Goal: Task Accomplishment & Management: Use online tool/utility

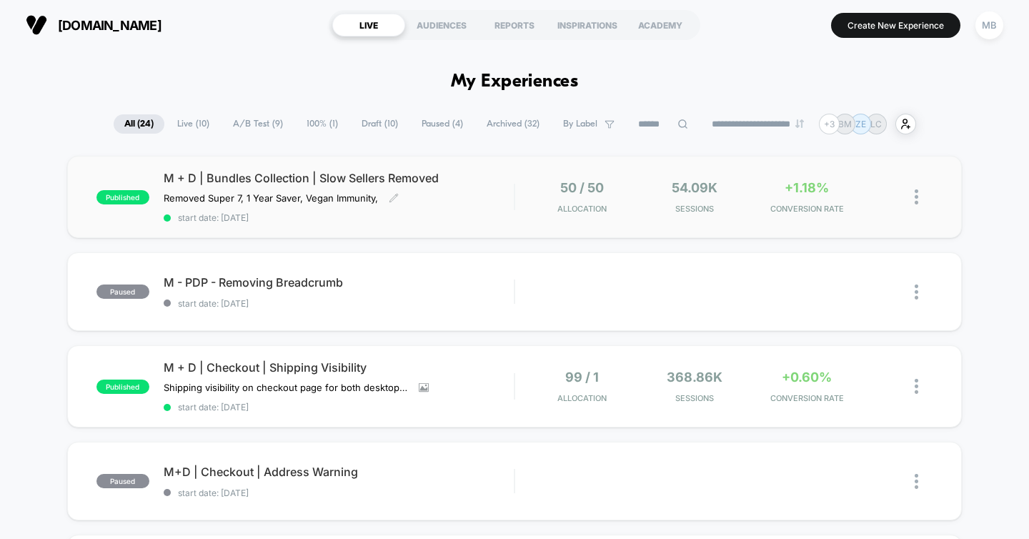
click at [465, 191] on div "M + D | Bundles Collection | Slow Sellers Removed Removed Super 7, 1 Year Saver…" at bounding box center [339, 197] width 351 height 52
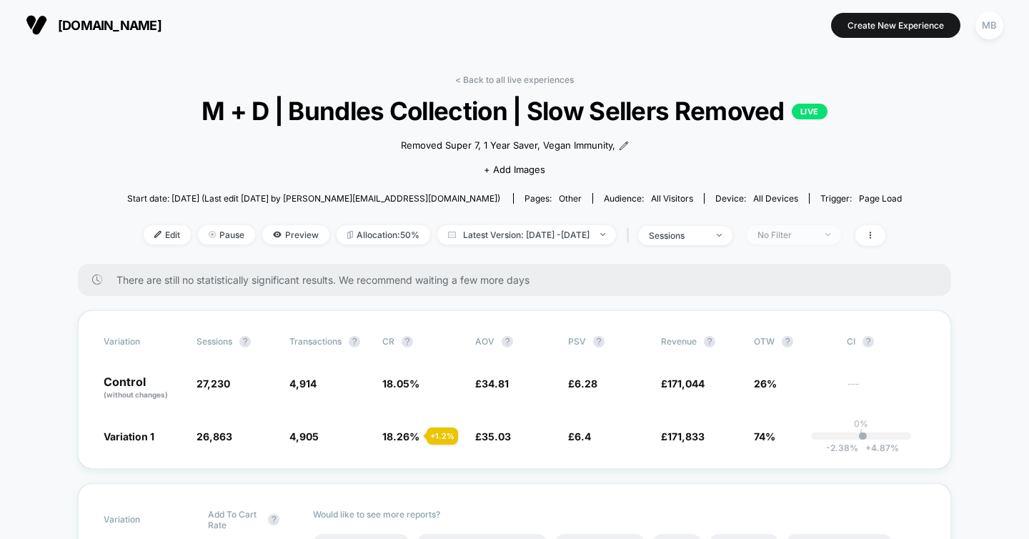
click at [815, 232] on div "No Filter" at bounding box center [786, 234] width 57 height 11
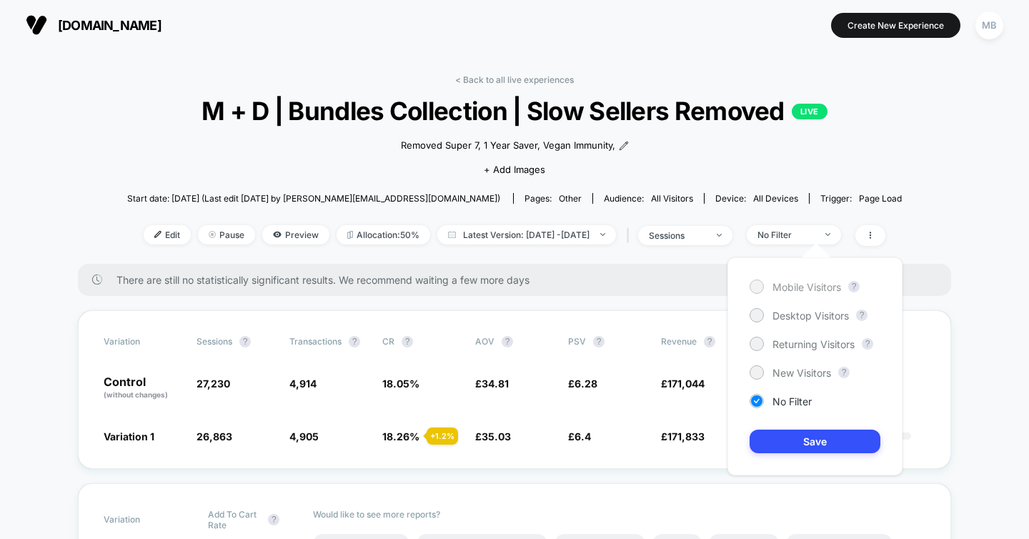
click at [810, 291] on span "Mobile Visitors" at bounding box center [807, 287] width 69 height 12
click at [818, 447] on button "Save" at bounding box center [815, 442] width 131 height 24
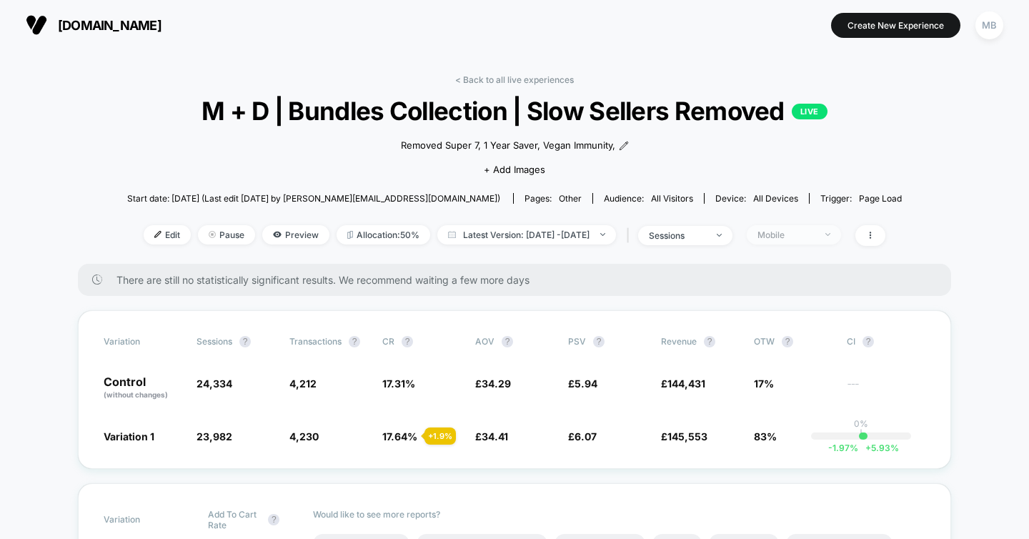
click at [815, 234] on div "Mobile" at bounding box center [786, 234] width 57 height 11
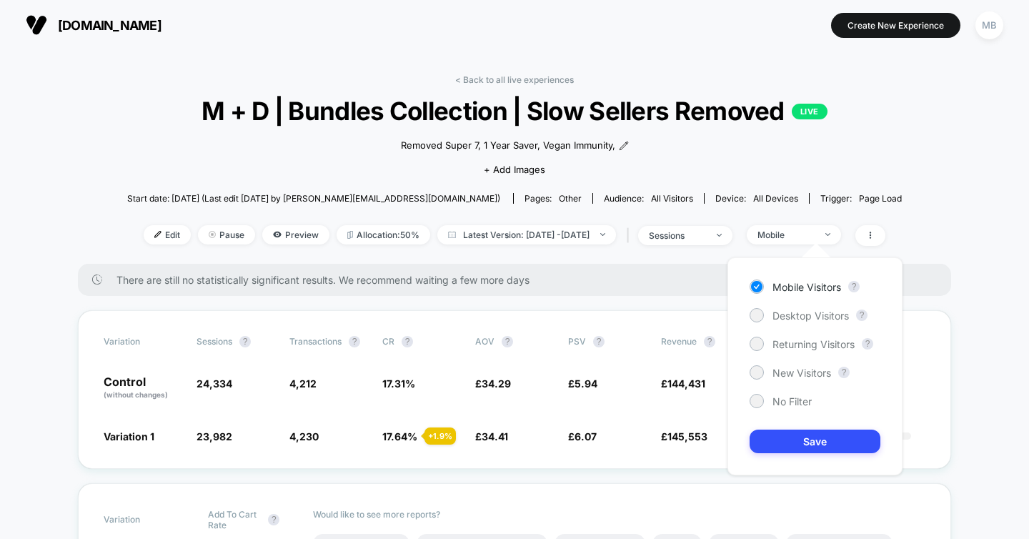
drag, startPoint x: 814, startPoint y: 341, endPoint x: 803, endPoint y: 460, distance: 119.9
click at [814, 342] on span "Returning Visitors" at bounding box center [814, 344] width 82 height 12
click at [808, 437] on button "Save" at bounding box center [815, 442] width 131 height 24
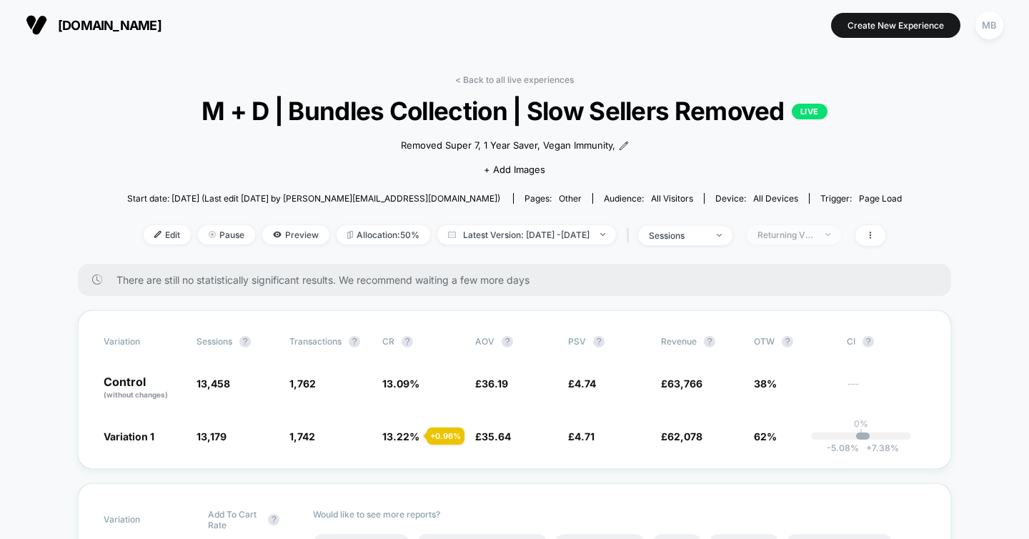
click at [815, 232] on div "Returning Visitors" at bounding box center [786, 234] width 57 height 11
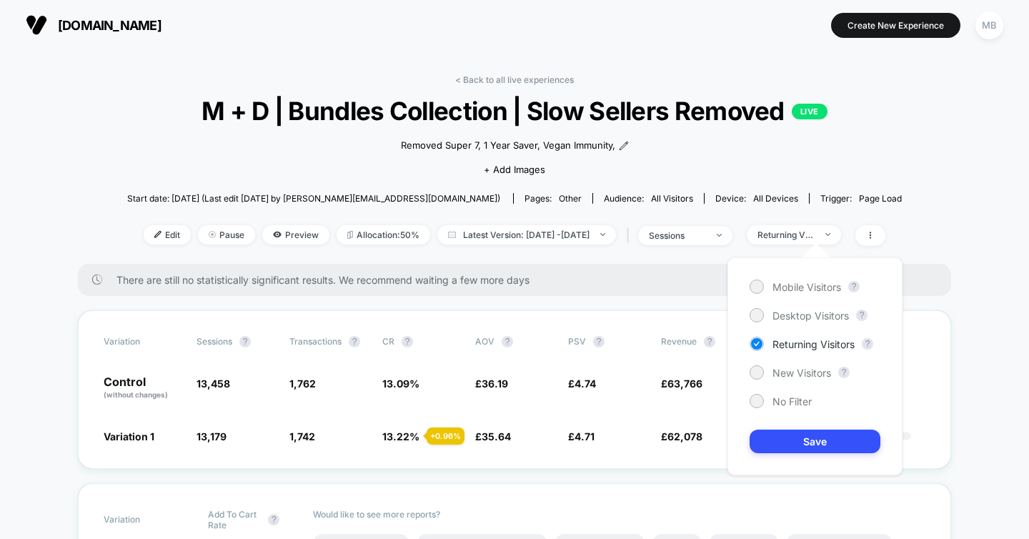
click at [839, 375] on div "New Visitors ?" at bounding box center [815, 372] width 131 height 14
click at [795, 374] on span "New Visitors" at bounding box center [802, 373] width 59 height 12
click at [807, 441] on button "Save" at bounding box center [815, 442] width 131 height 24
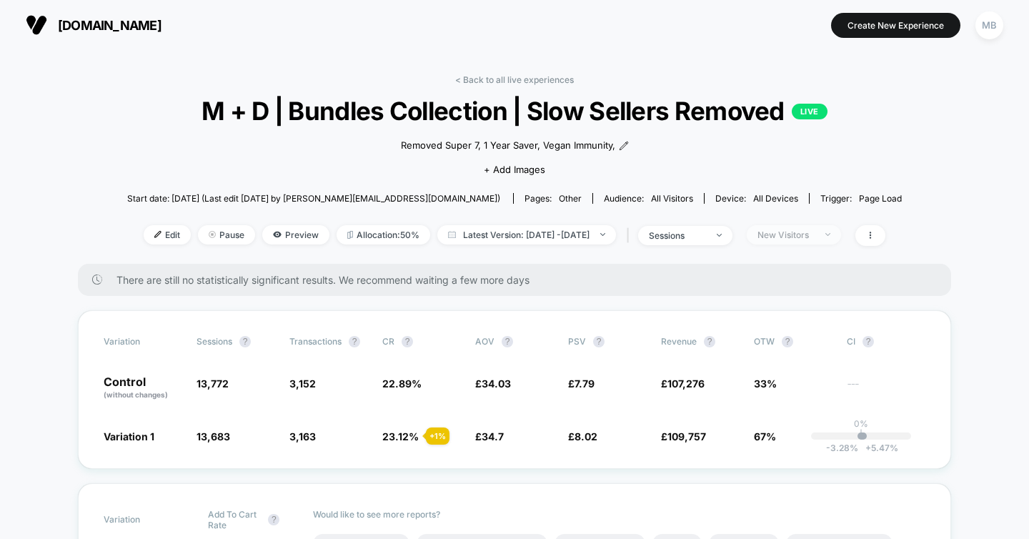
click at [815, 232] on div "New Visitors" at bounding box center [786, 234] width 57 height 11
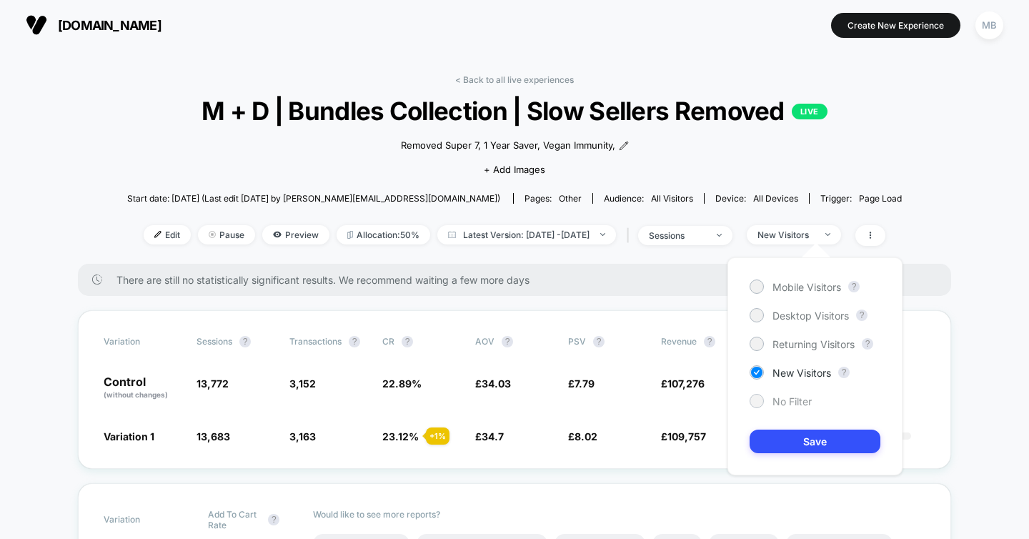
click at [805, 400] on span "No Filter" at bounding box center [792, 401] width 39 height 12
click at [828, 452] on button "Save" at bounding box center [815, 442] width 131 height 24
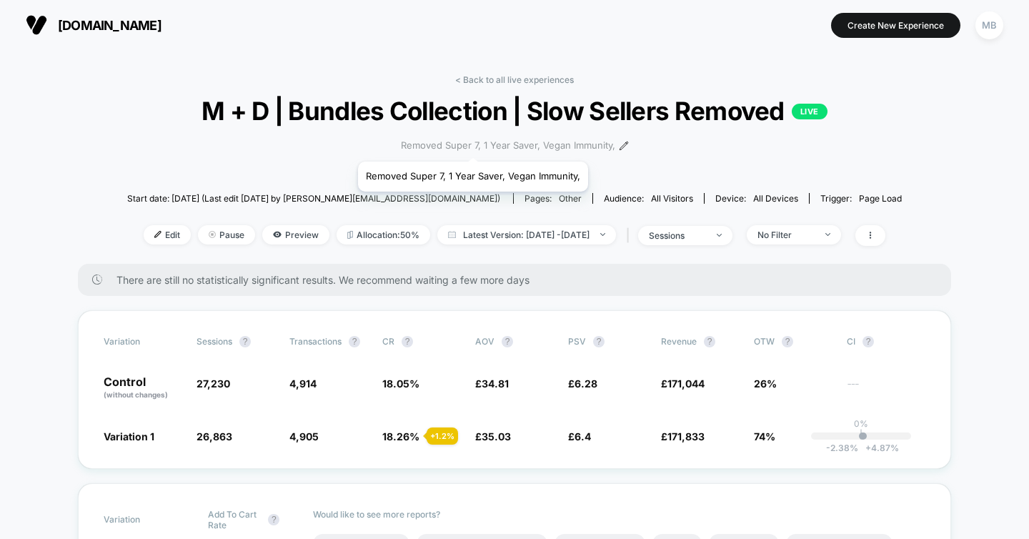
click at [472, 144] on span "Removed Super 7, 1 Year Saver, Vegan Immunity," at bounding box center [508, 146] width 214 height 14
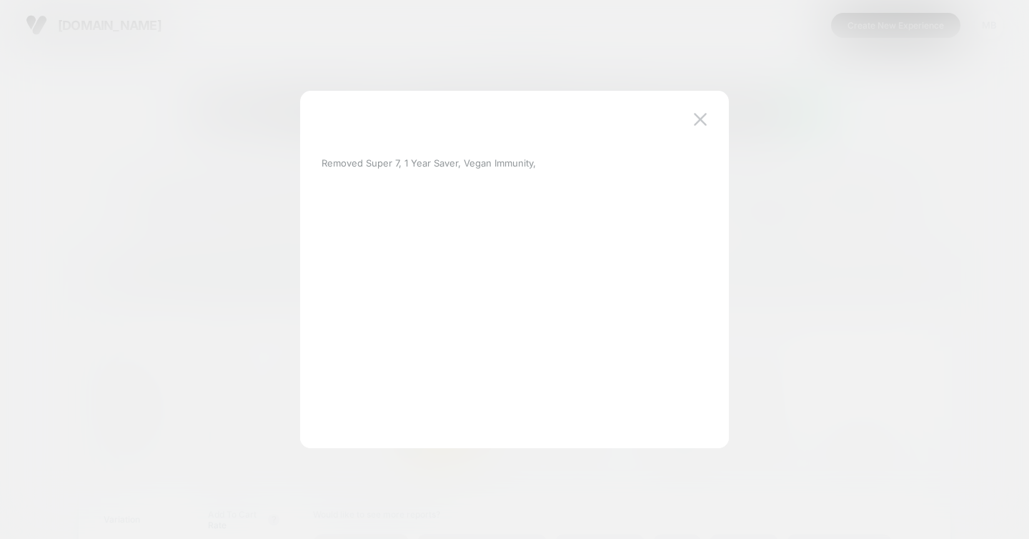
click at [435, 163] on p "Removed Super 7, 1 Year Saver, Vegan Immunity," at bounding box center [429, 162] width 214 height 11
drag, startPoint x: 562, startPoint y: 163, endPoint x: 334, endPoint y: 159, distance: 228.0
click at [334, 159] on div "Removed Super 7, 1 Year Saver, Vegan Immunity," at bounding box center [508, 163] width 372 height 30
click at [515, 162] on p "Removed Super 7, 1 Year Saver, Vegan Immunity," at bounding box center [429, 162] width 214 height 11
drag, startPoint x: 464, startPoint y: 160, endPoint x: 315, endPoint y: 159, distance: 148.7
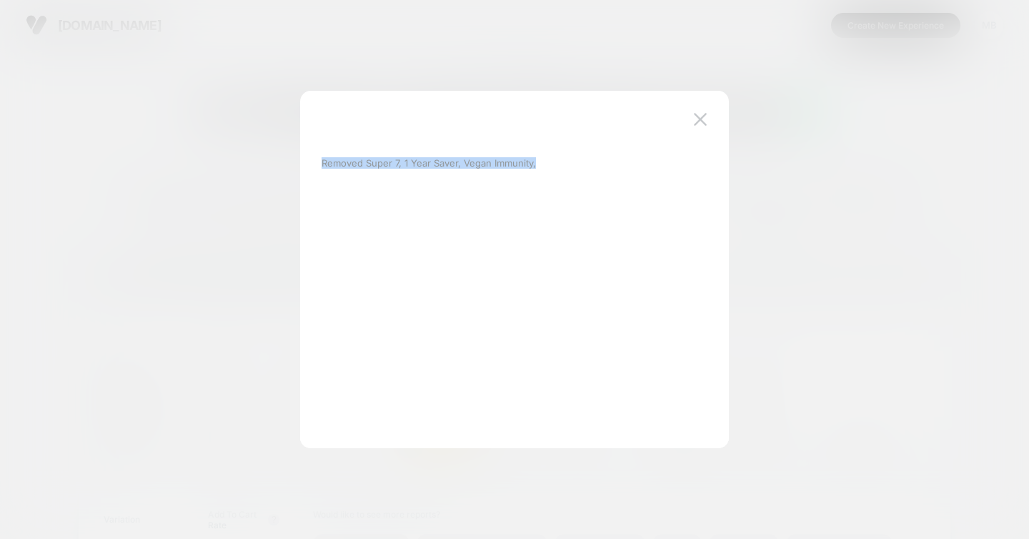
click at [315, 159] on div "Removed Super 7, 1 Year Saver, Vegan Immunity," at bounding box center [507, 269] width 386 height 300
copy p "Removed Super 7, 1 Year Saver, Vegan Immunity,"
click at [719, 112] on div "Removed Super 7, 1 Year Saver, Vegan Immunity," at bounding box center [514, 276] width 429 height 343
click at [697, 116] on img at bounding box center [700, 119] width 13 height 12
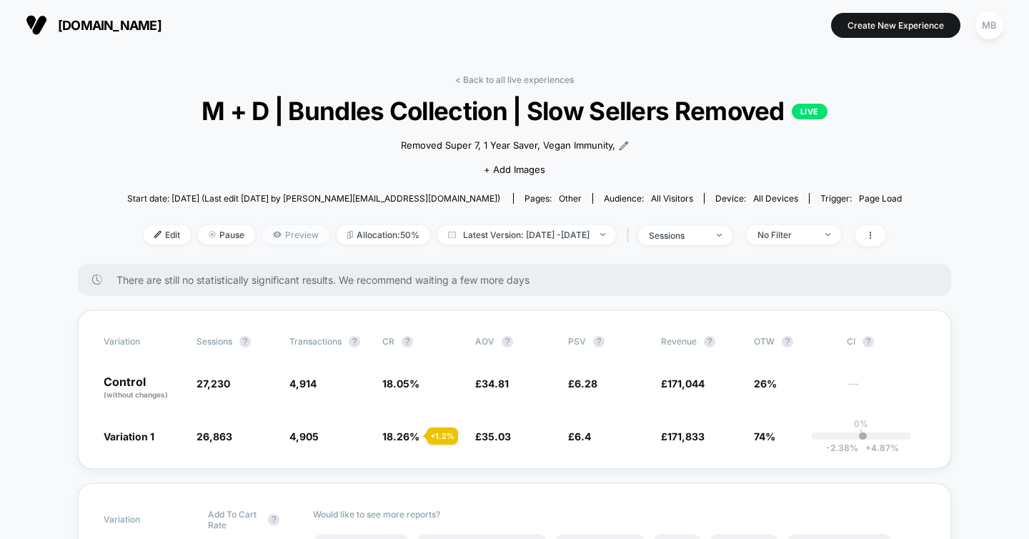
click at [266, 234] on span "Preview" at bounding box center [295, 234] width 67 height 19
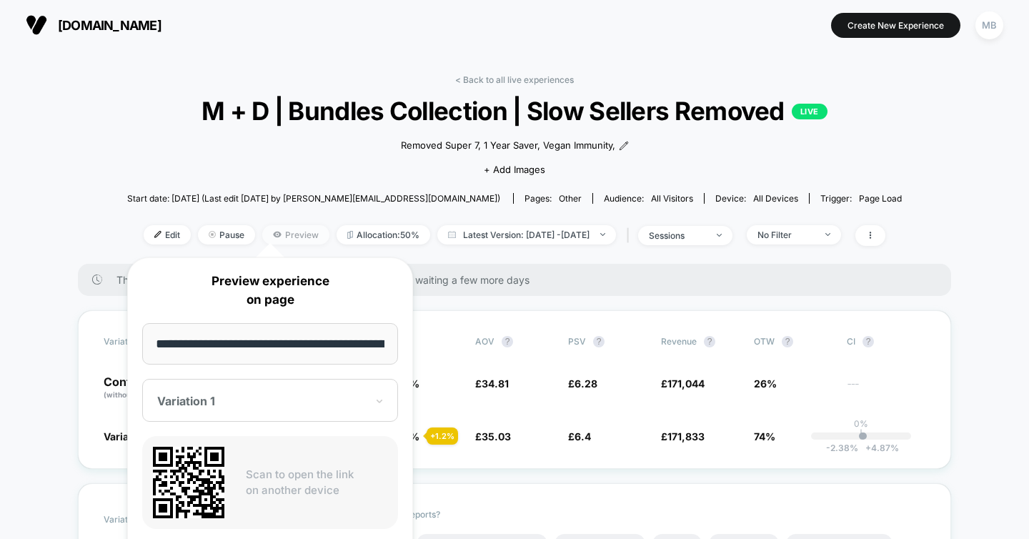
scroll to position [0, 49]
click at [291, 347] on input "**********" at bounding box center [270, 344] width 257 height 42
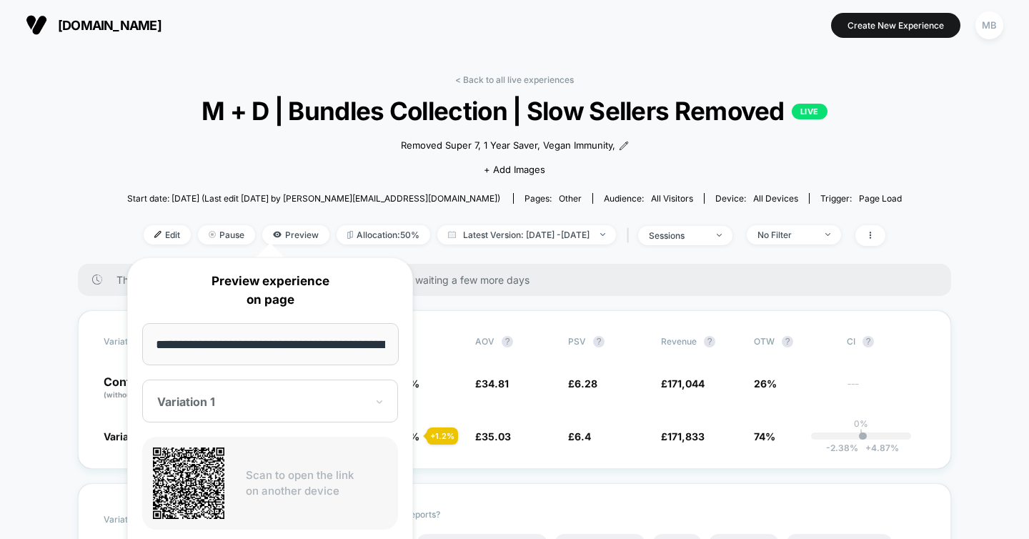
click at [370, 406] on div "Variation 1" at bounding box center [270, 400] width 256 height 43
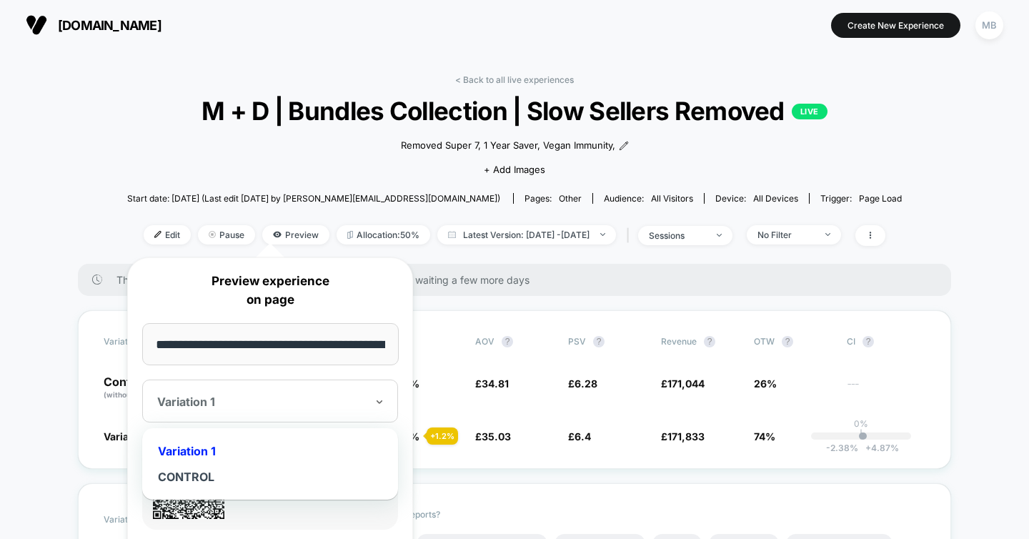
drag, startPoint x: 202, startPoint y: 447, endPoint x: 277, endPoint y: 334, distance: 135.2
click at [203, 447] on div "Variation 1" at bounding box center [270, 451] width 242 height 26
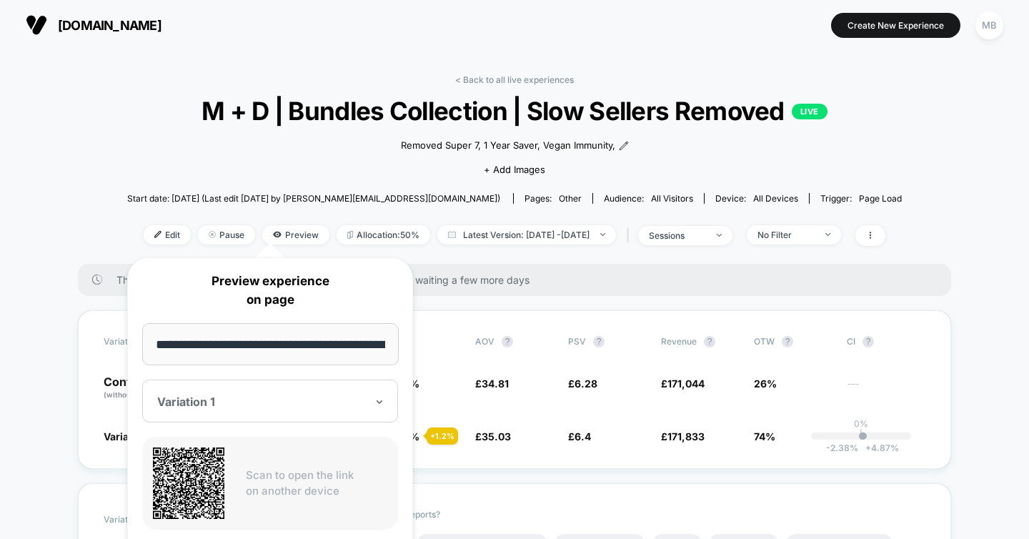
click at [295, 339] on input "**********" at bounding box center [270, 344] width 257 height 42
drag, startPoint x: 295, startPoint y: 339, endPoint x: 454, endPoint y: 360, distance: 160.1
click at [454, 360] on body "[DOMAIN_NAME] Create New Experience MB [DOMAIN_NAME] < Back to all live experie…" at bounding box center [514, 269] width 1029 height 539
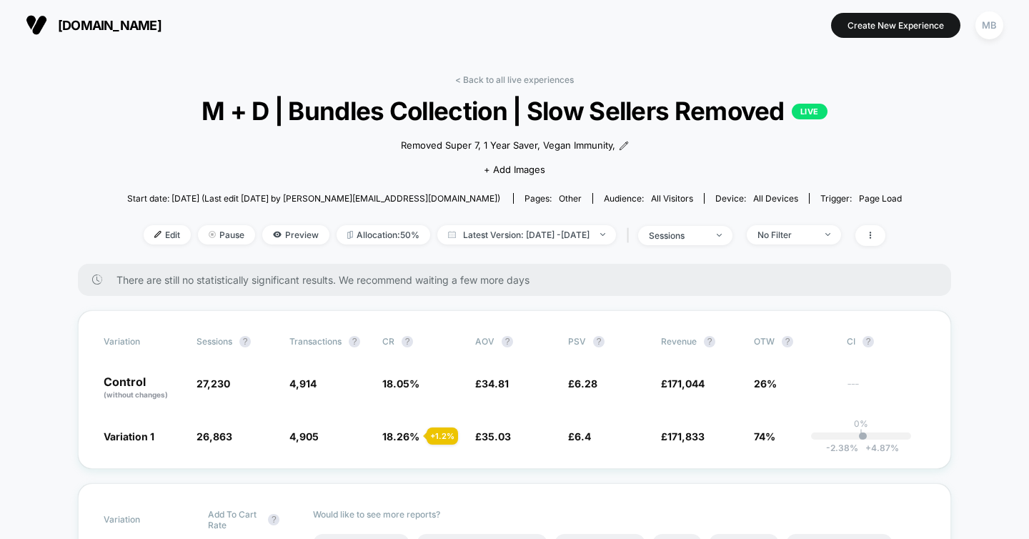
scroll to position [90, 0]
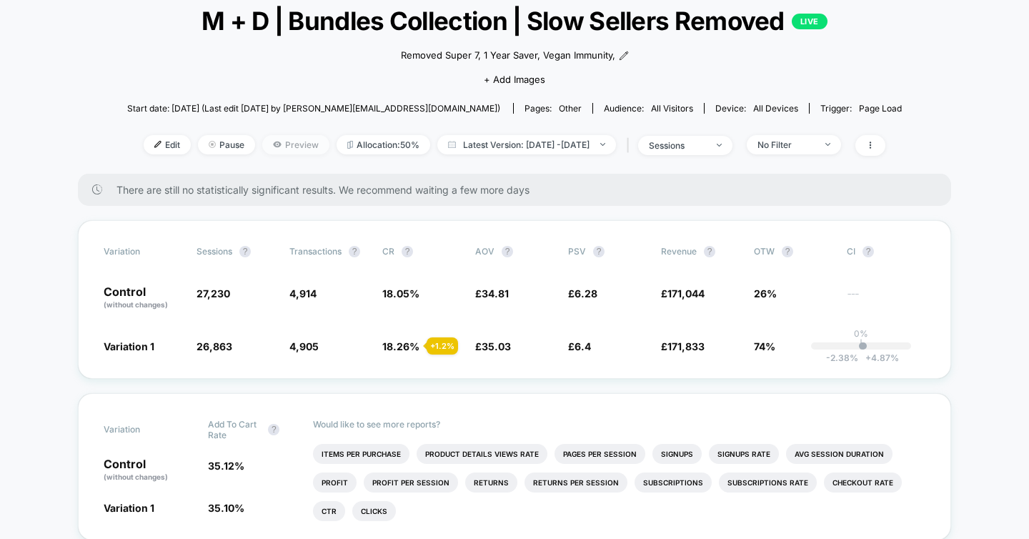
click at [272, 146] on span "Preview" at bounding box center [295, 144] width 67 height 19
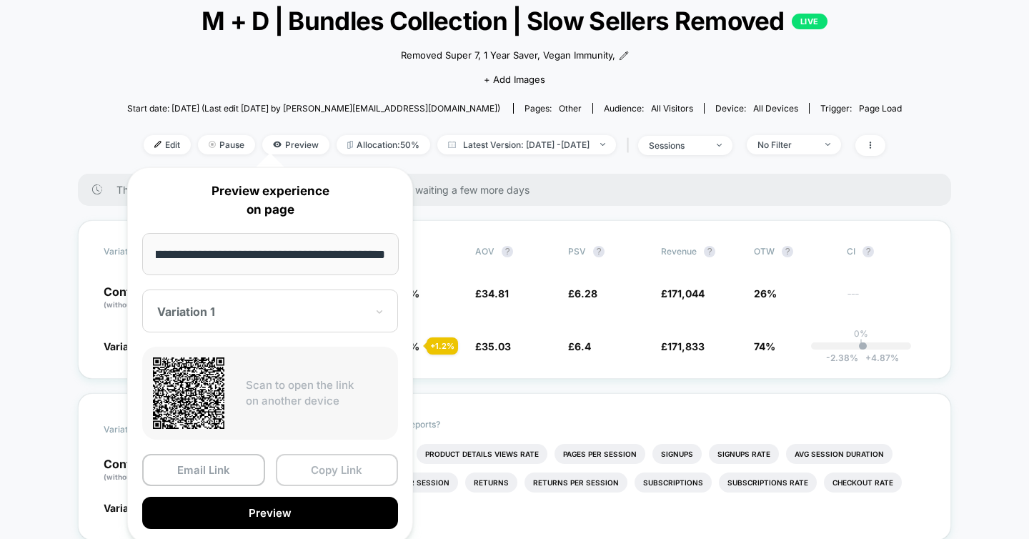
scroll to position [0, 0]
click at [324, 478] on button "Copy Link" at bounding box center [337, 470] width 123 height 32
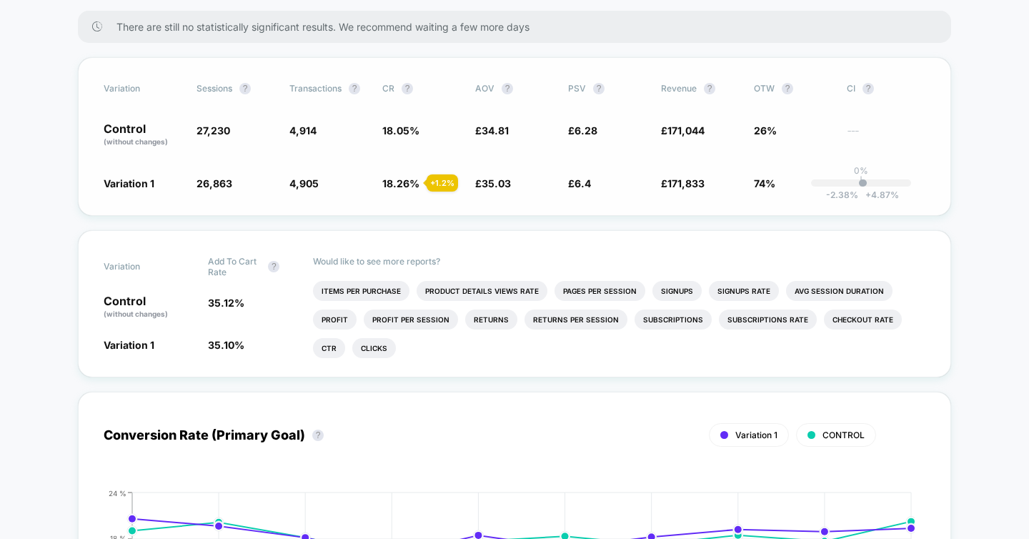
scroll to position [94, 0]
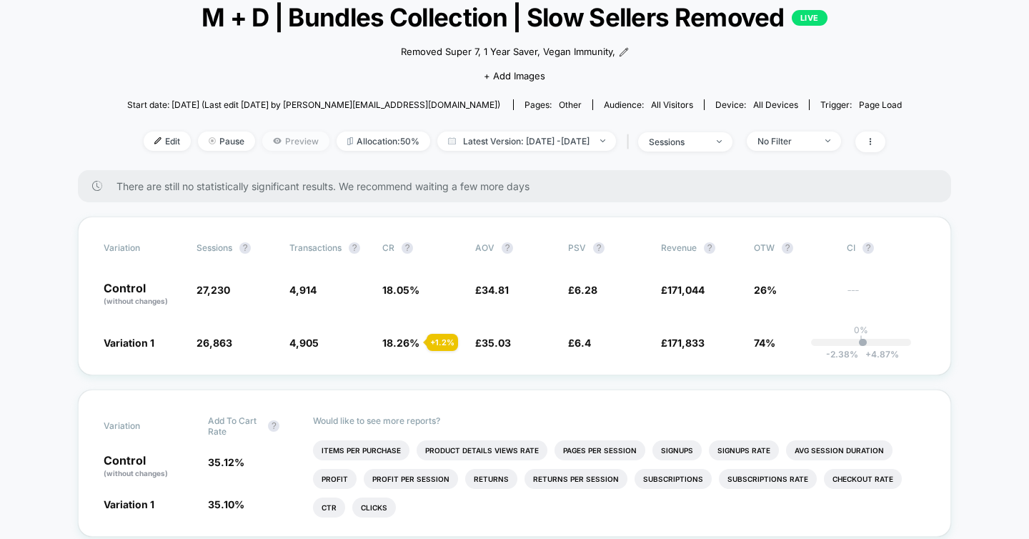
click at [262, 138] on span "Preview" at bounding box center [295, 141] width 67 height 19
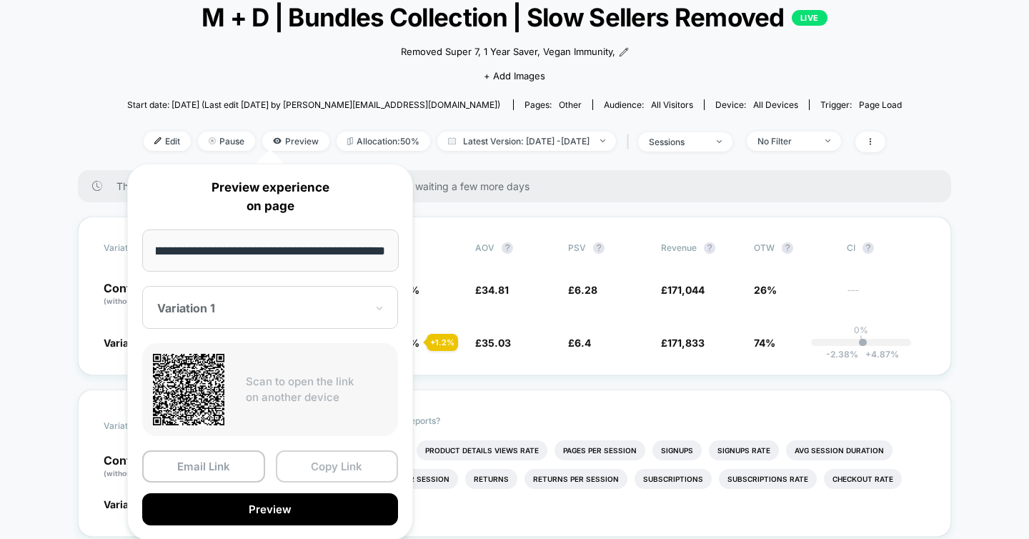
scroll to position [0, 0]
click at [348, 465] on button "Copy Link" at bounding box center [337, 466] width 123 height 32
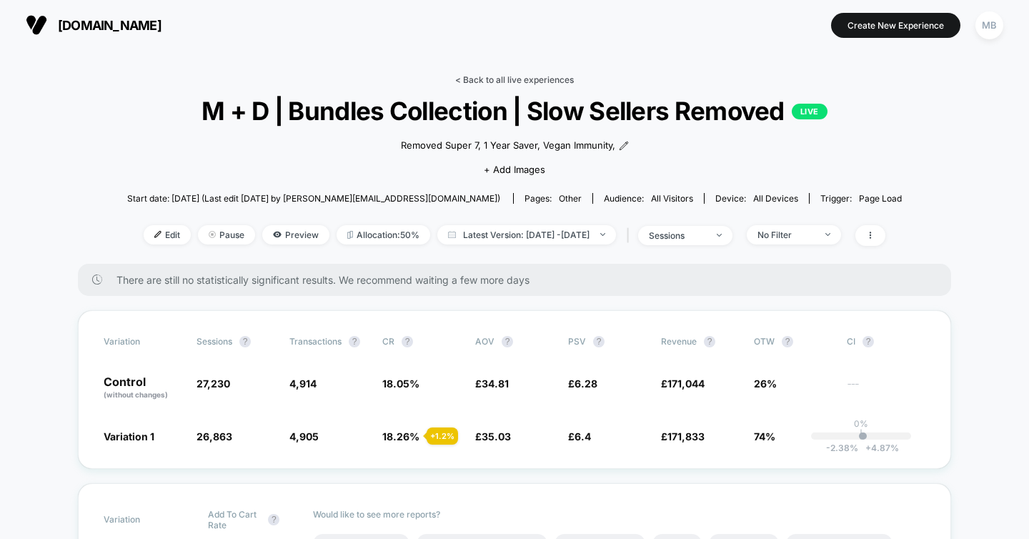
click at [533, 76] on link "< Back to all live experiences" at bounding box center [514, 79] width 119 height 11
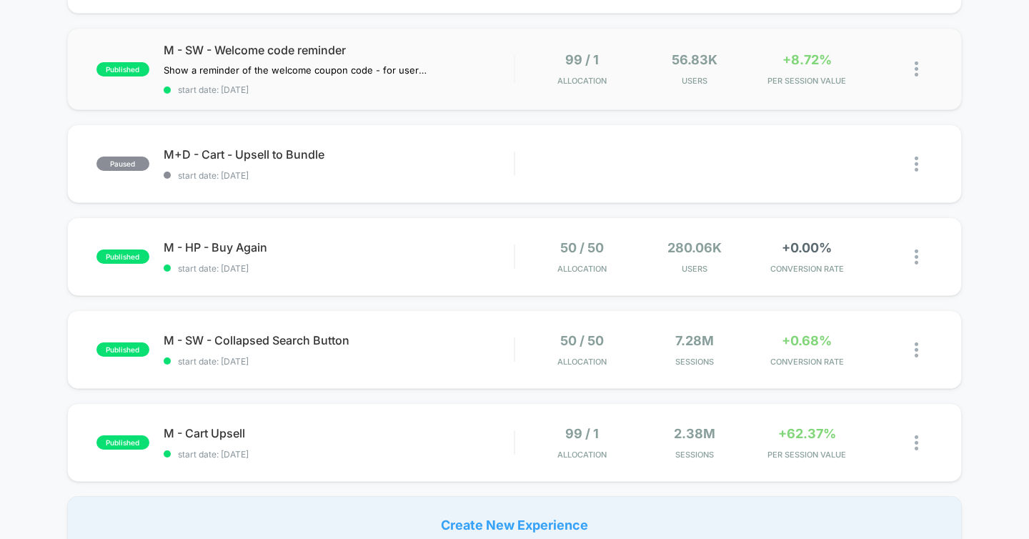
scroll to position [793, 0]
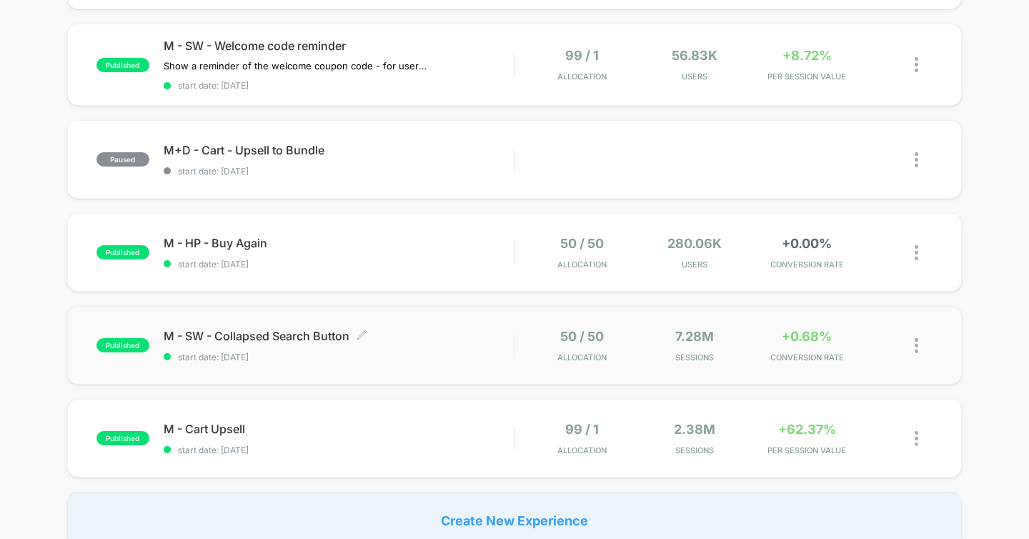
click at [446, 337] on span "M - SW - Collapsed Search Button Click to edit experience details" at bounding box center [339, 336] width 351 height 14
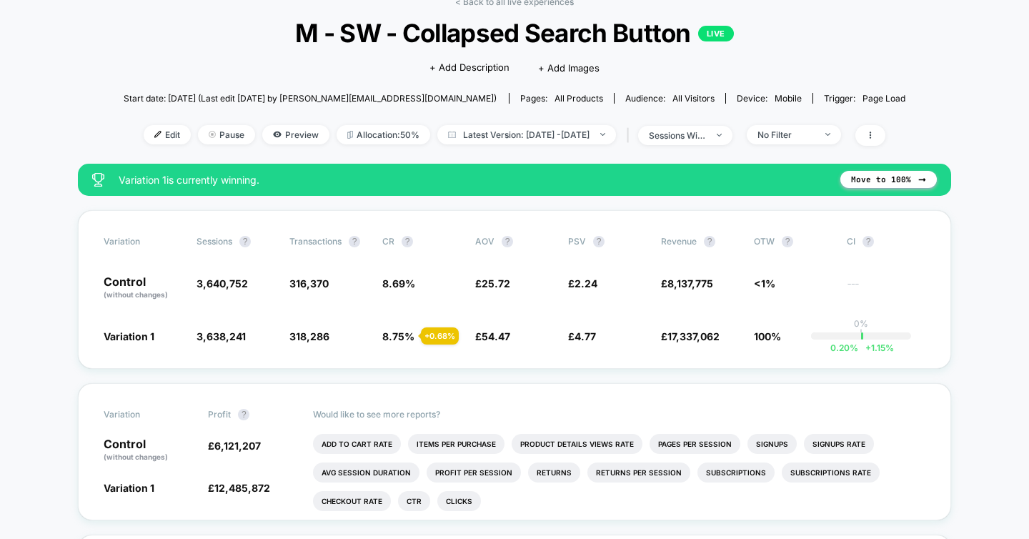
scroll to position [81, 0]
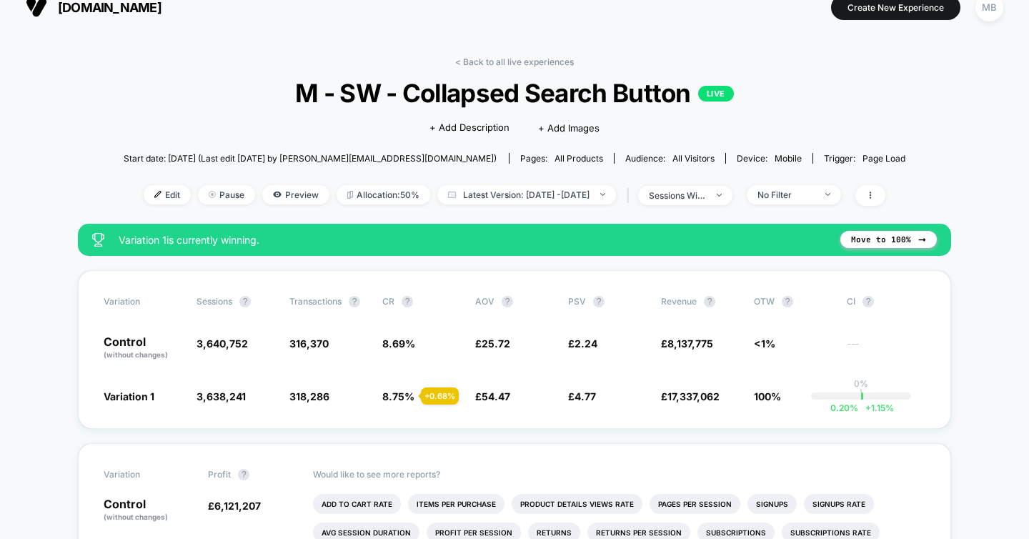
scroll to position [30, 0]
